Goal: Task Accomplishment & Management: Use online tool/utility

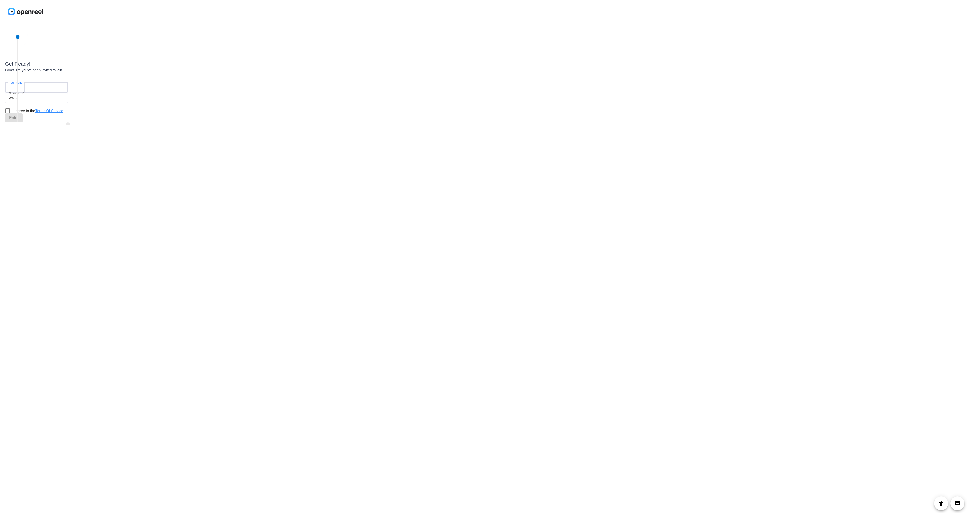
click at [36, 88] on input "Your name" at bounding box center [36, 87] width 55 height 6
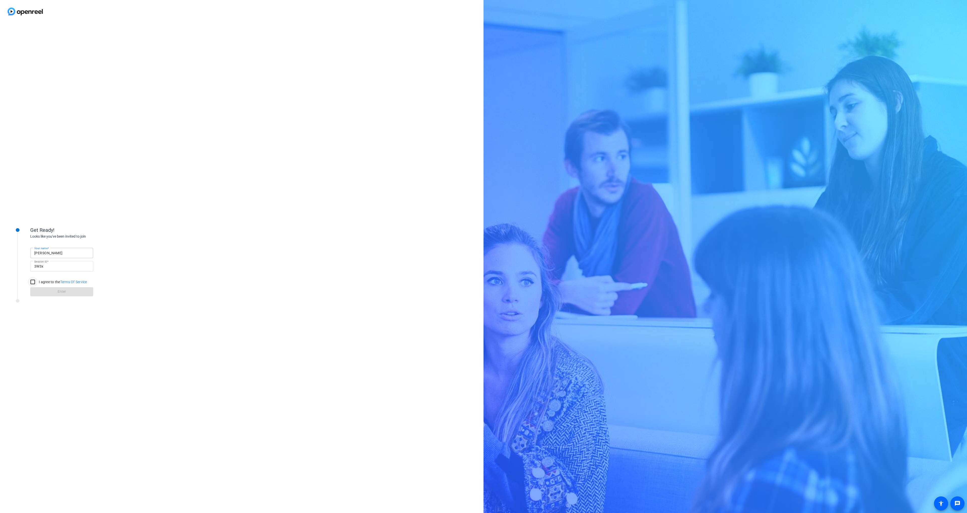
type input "[PERSON_NAME]"
drag, startPoint x: 31, startPoint y: 281, endPoint x: 35, endPoint y: 291, distance: 10.8
click at [31, 281] on input "I agree to the Terms Of Service" at bounding box center [33, 282] width 10 height 10
checkbox input "true"
drag, startPoint x: 36, startPoint y: 292, endPoint x: 86, endPoint y: 298, distance: 50.2
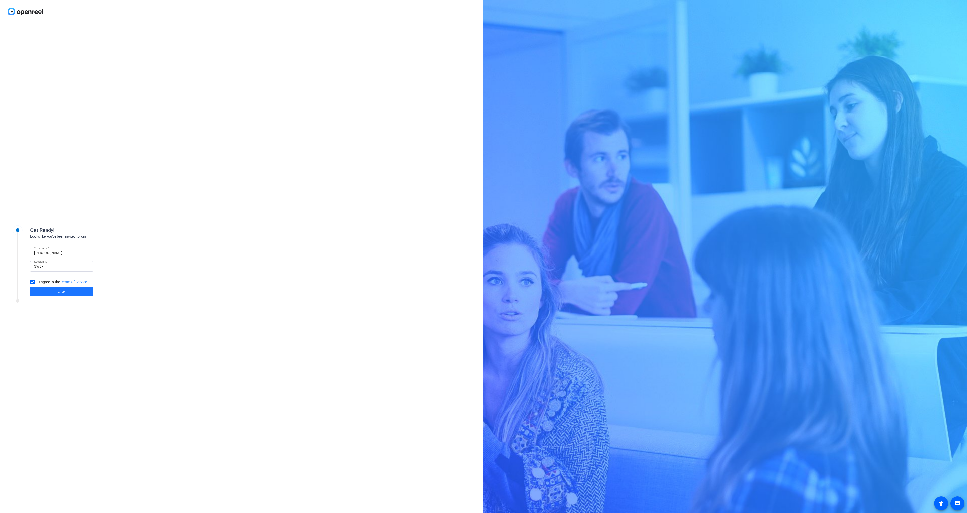
click at [36, 292] on span at bounding box center [61, 292] width 63 height 12
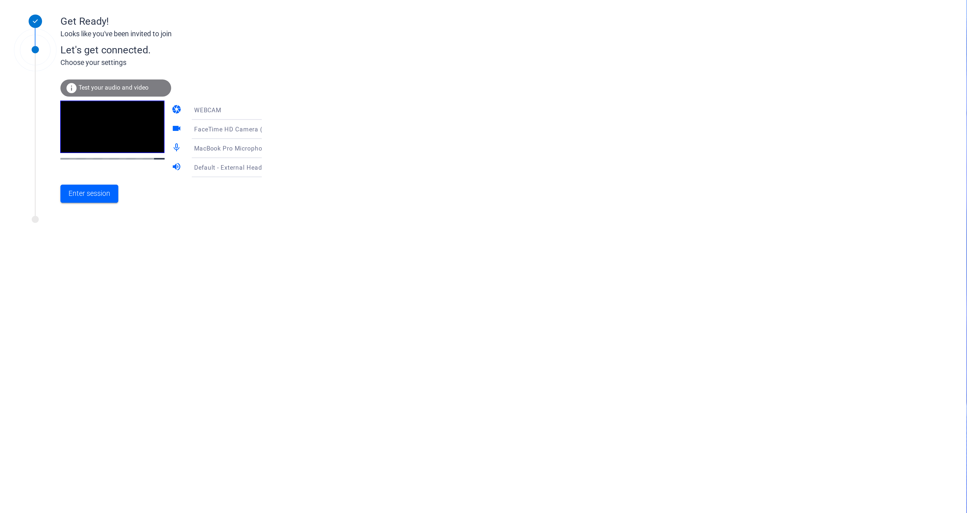
click at [50, 323] on div "Enter session" at bounding box center [85, 316] width 111 height 17
click at [49, 319] on span "Enter session" at bounding box center [44, 316] width 21 height 5
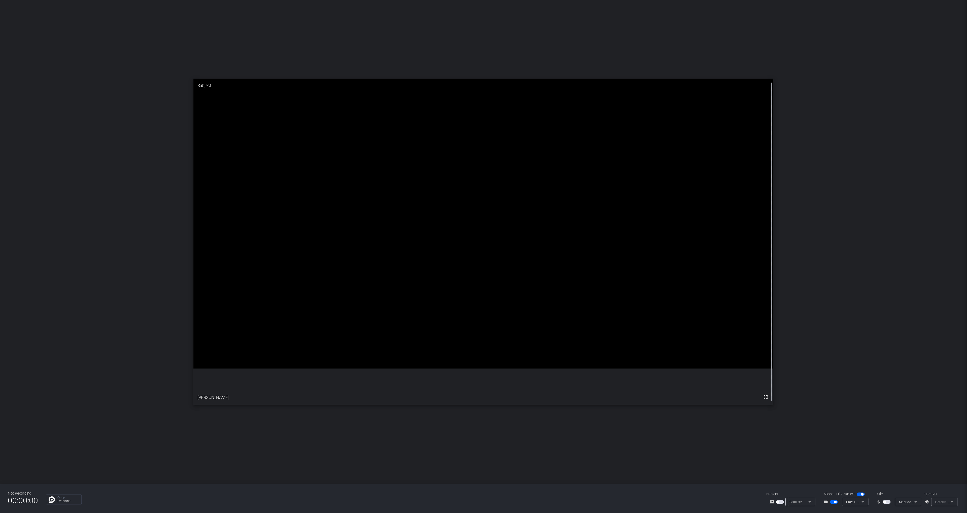
click at [820, 505] on icon at bounding box center [823, 503] width 6 height 6
click at [821, 471] on span "OBS Virtual Camera" at bounding box center [819, 473] width 29 height 6
click at [821, 504] on icon at bounding box center [823, 503] width 6 height 6
click at [814, 460] on span "FaceTime HD Camera (3A71:F4B5)" at bounding box center [828, 460] width 46 height 12
click at [820, 501] on icon at bounding box center [823, 503] width 6 height 6
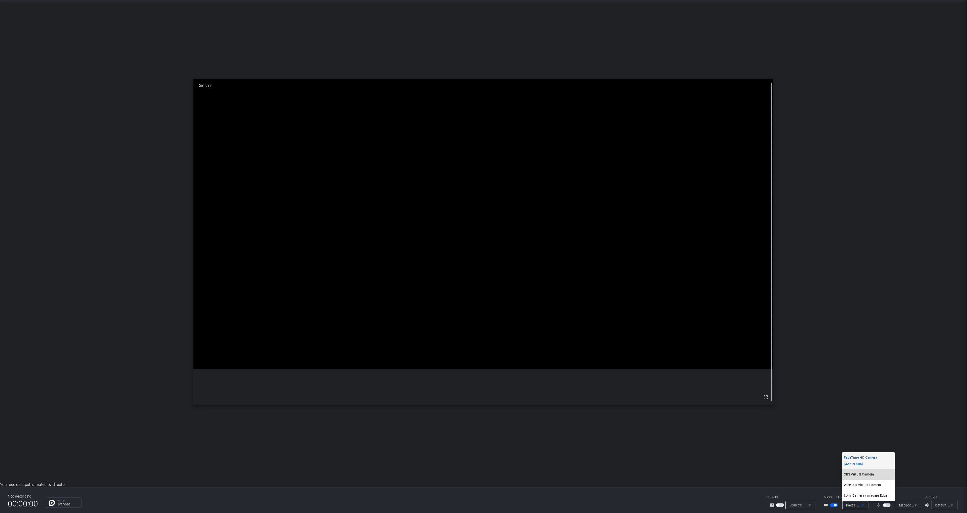
click at [813, 474] on span "OBS Virtual Camera" at bounding box center [819, 473] width 29 height 6
